Goal: Task Accomplishment & Management: Manage account settings

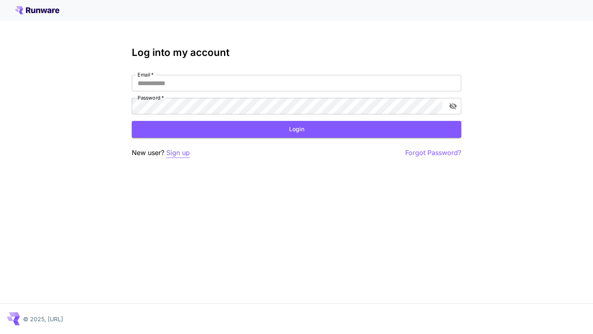
click at [182, 154] on p "Sign up" at bounding box center [177, 153] width 23 height 10
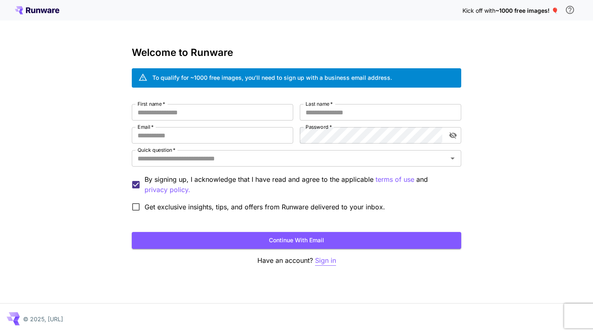
click at [324, 259] on p "Sign in" at bounding box center [325, 261] width 21 height 10
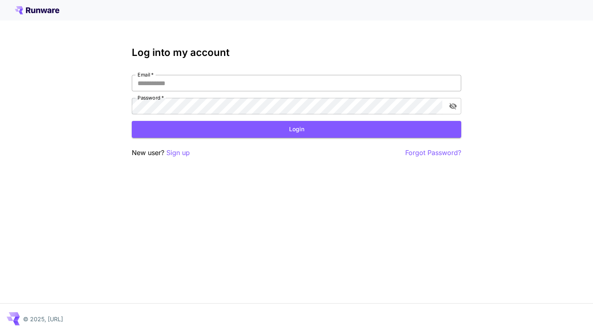
click at [243, 81] on input "Email   *" at bounding box center [296, 83] width 329 height 16
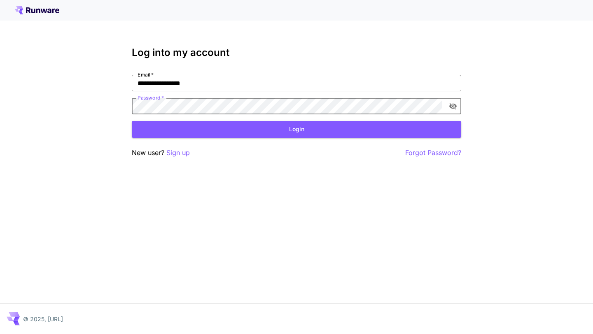
click at [132, 121] on button "Login" at bounding box center [296, 129] width 329 height 17
type input "**********"
click button "Login" at bounding box center [296, 129] width 329 height 17
